Goal: Information Seeking & Learning: Learn about a topic

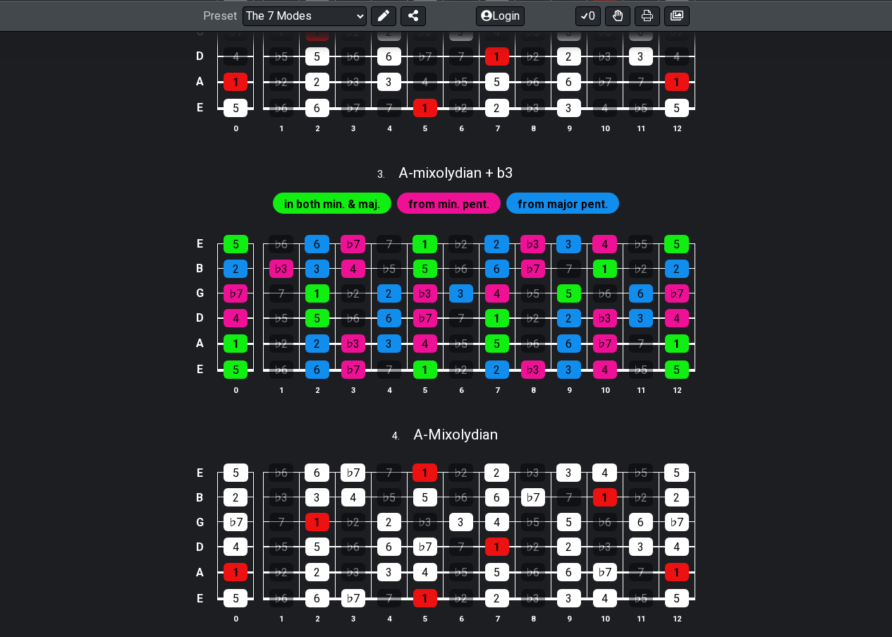
scroll to position [635, 0]
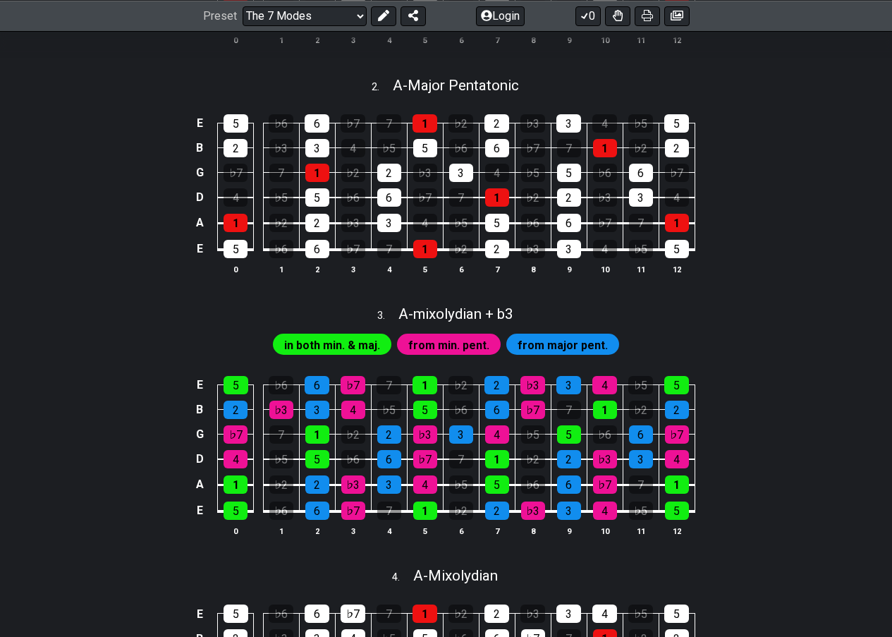
click at [348, 356] on span "in both min. & maj." at bounding box center [332, 345] width 96 height 20
click at [426, 354] on span "from min. pent." at bounding box center [448, 345] width 81 height 20
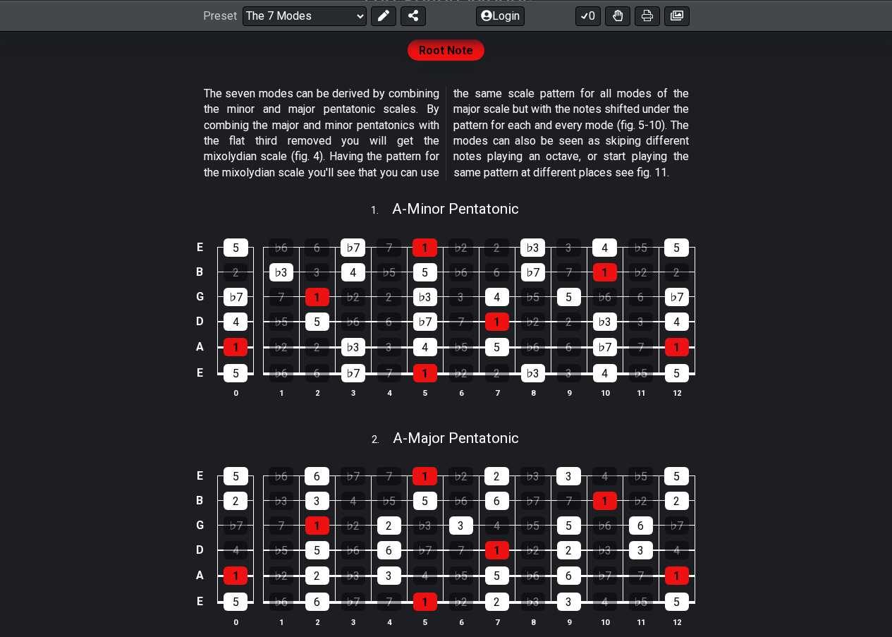
scroll to position [776, 0]
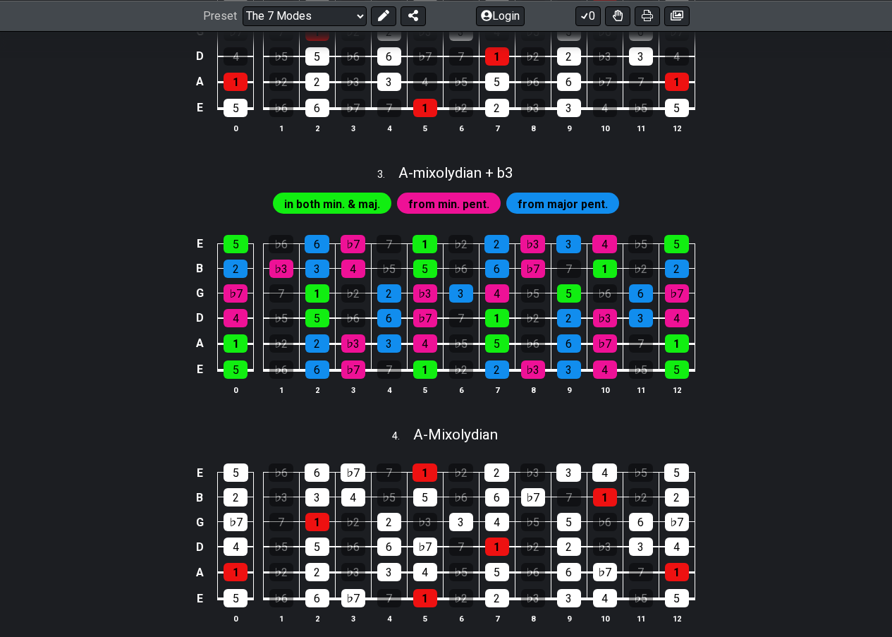
click at [464, 214] on span "from min. pent." at bounding box center [448, 204] width 81 height 20
click at [431, 379] on div "1" at bounding box center [425, 369] width 24 height 18
click at [425, 379] on div "1" at bounding box center [425, 369] width 24 height 18
click at [496, 379] on div "2" at bounding box center [497, 369] width 24 height 18
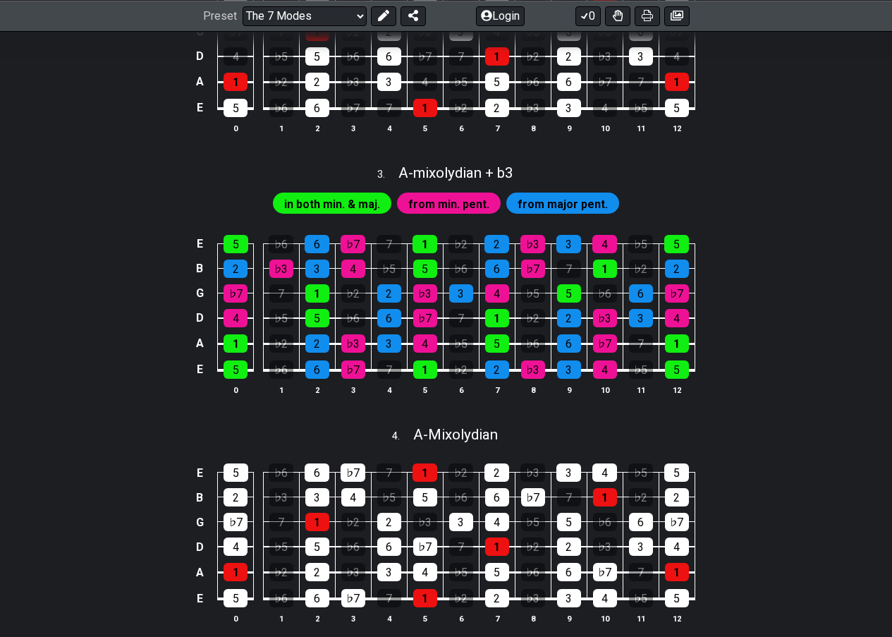
click at [389, 214] on div "in both min. & maj." at bounding box center [332, 203] width 119 height 21
click at [357, 214] on span "in both min. & maj." at bounding box center [332, 204] width 96 height 20
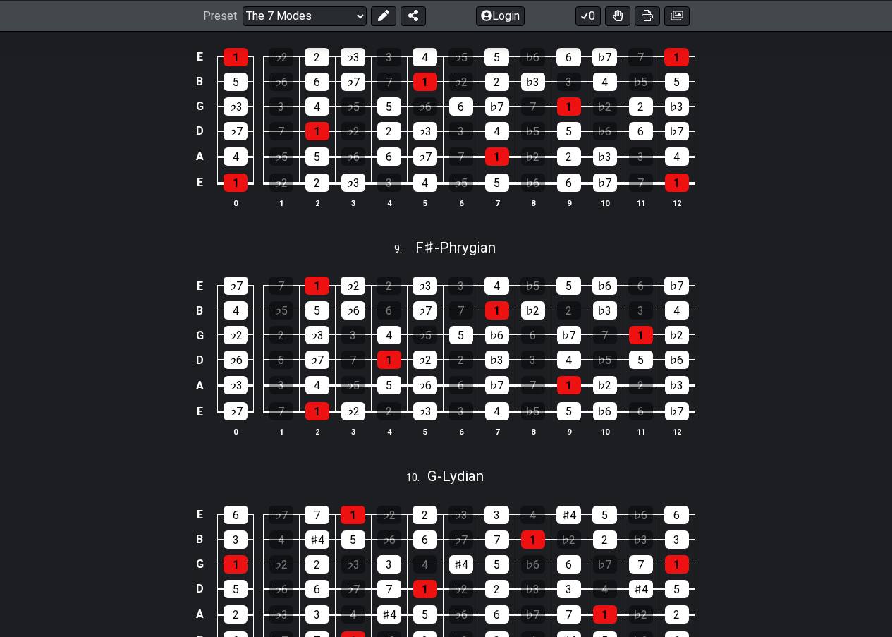
scroll to position [2601, 0]
